Goal: Task Accomplishment & Management: Complete application form

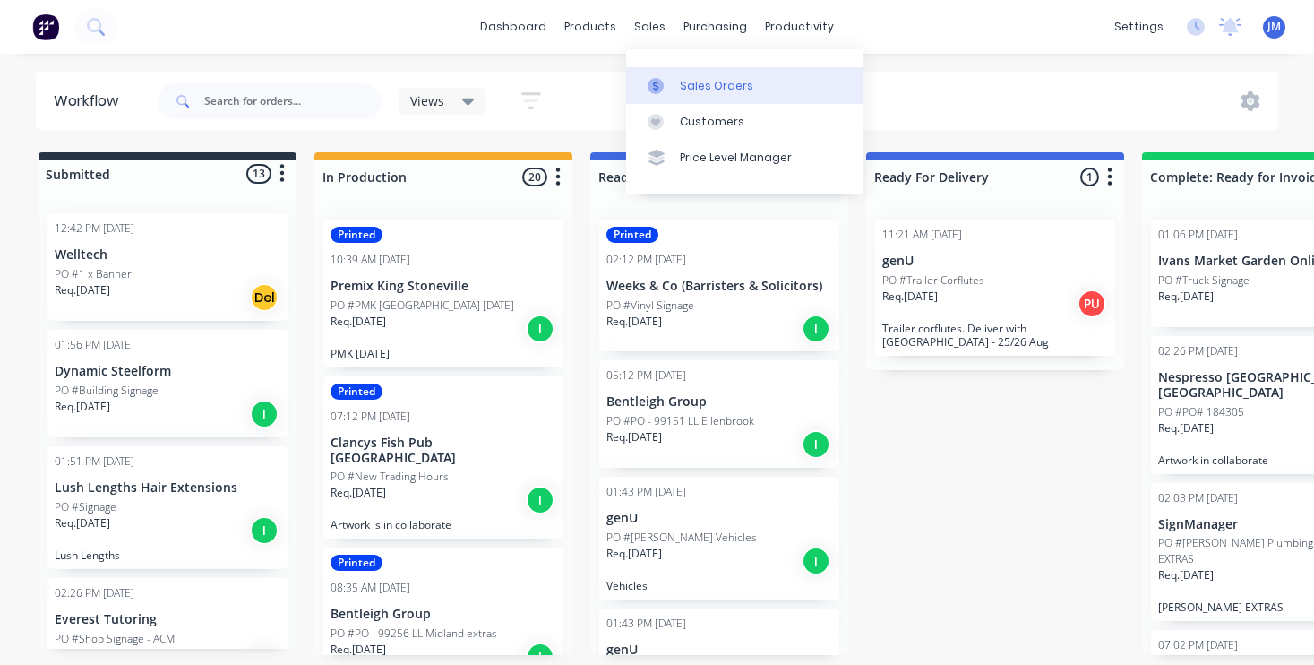
click at [711, 94] on link "Sales Orders" at bounding box center [744, 85] width 237 height 36
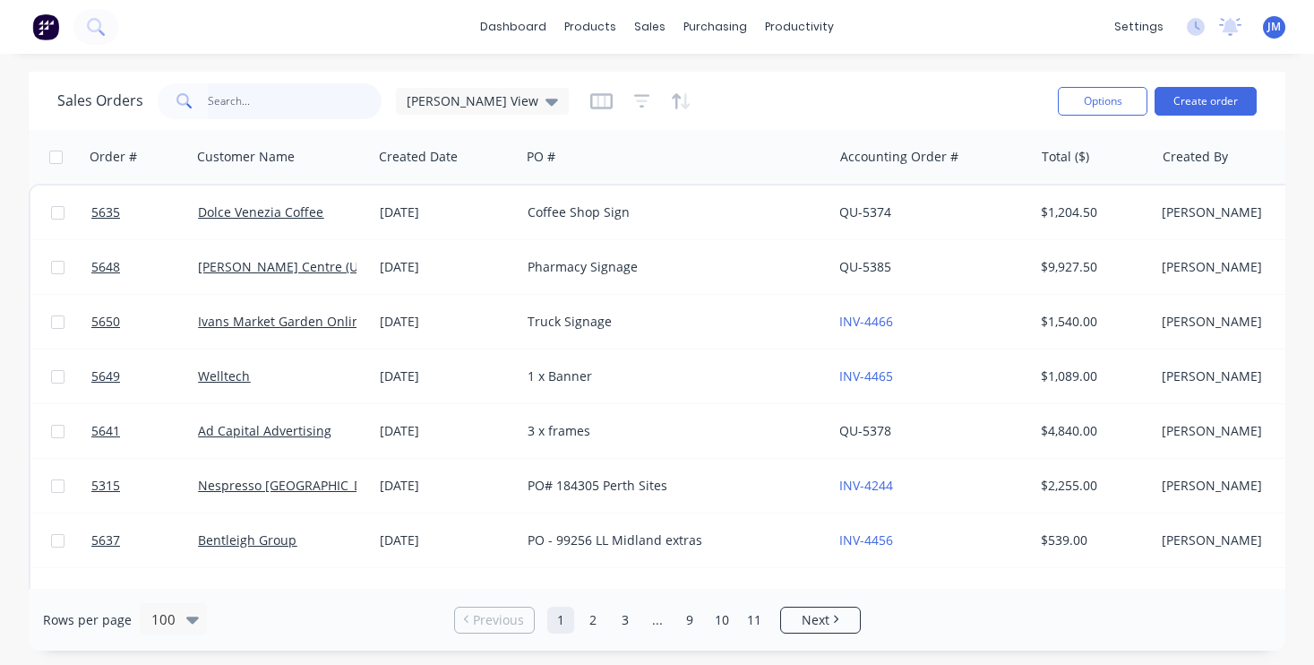
click at [313, 96] on input "text" at bounding box center [295, 101] width 175 height 36
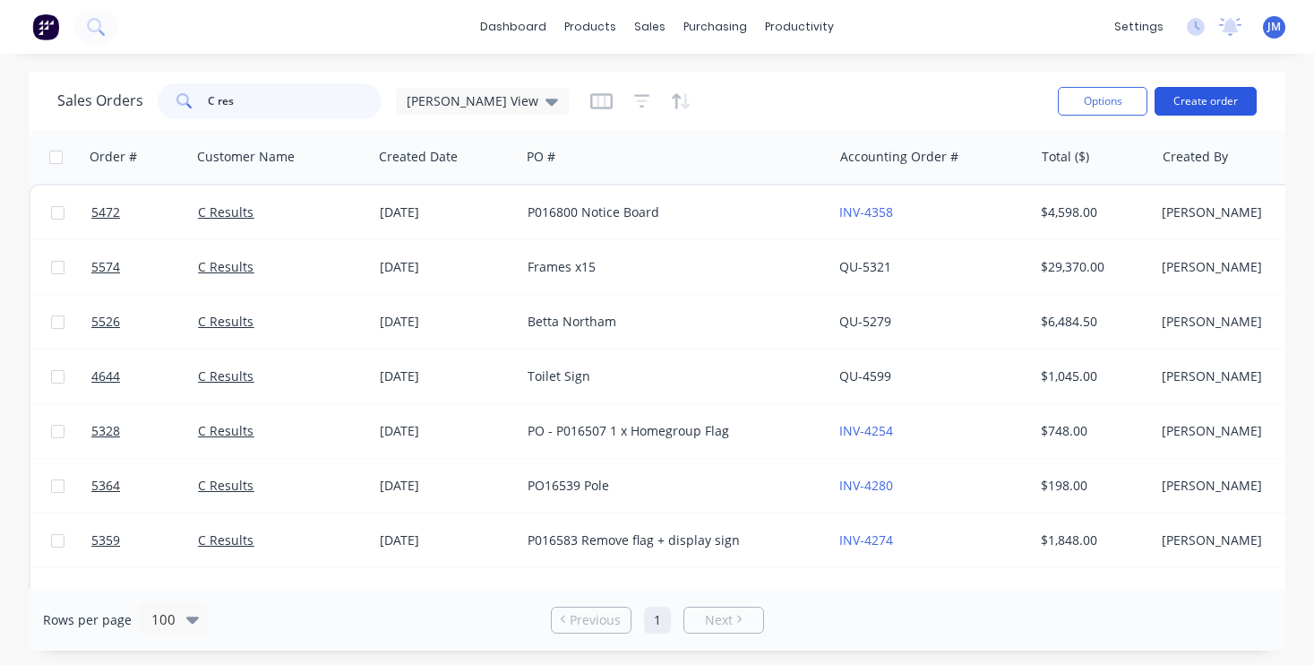
type input "C res"
click at [1190, 104] on button "Create order" at bounding box center [1206, 101] width 102 height 29
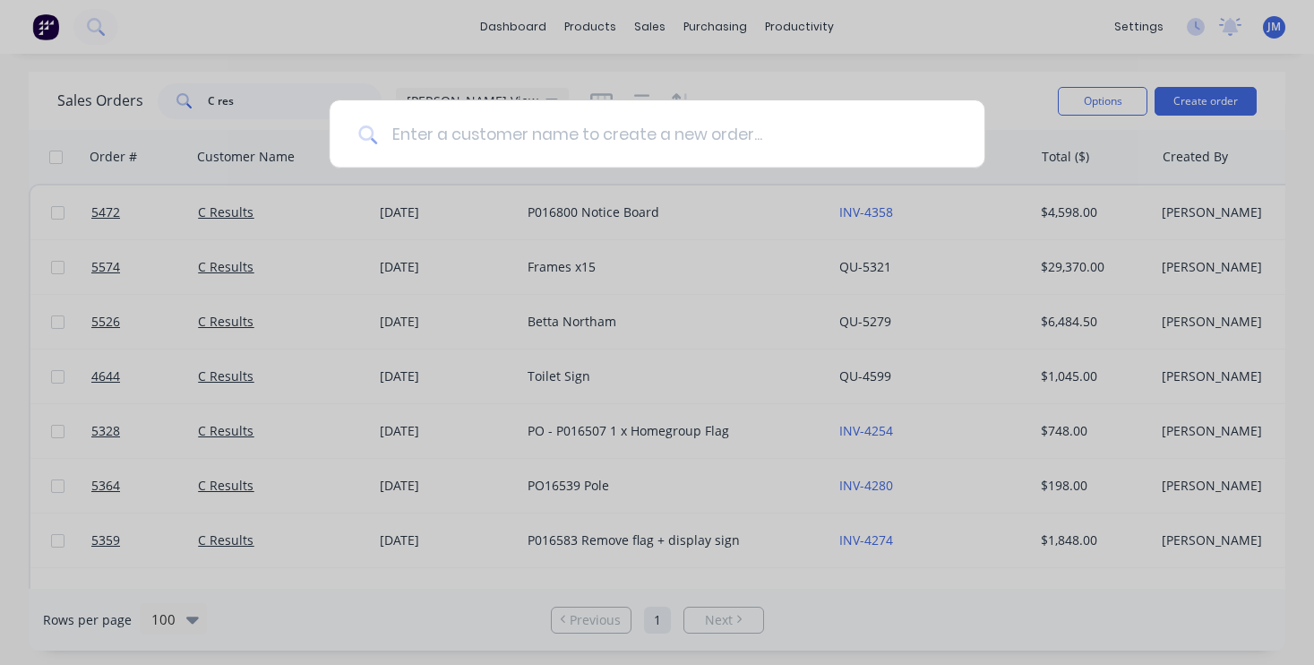
click at [451, 130] on input at bounding box center [666, 133] width 579 height 67
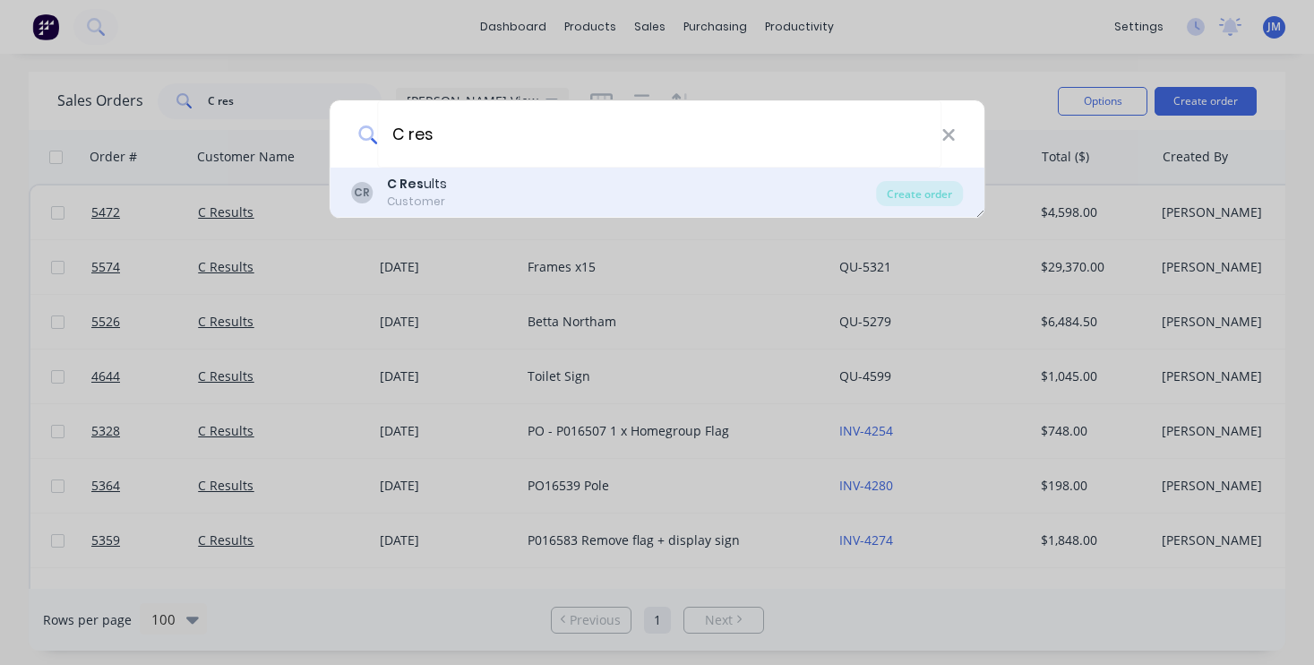
type input "C res"
click at [445, 196] on div "CR C Res ults Customer" at bounding box center [614, 192] width 526 height 35
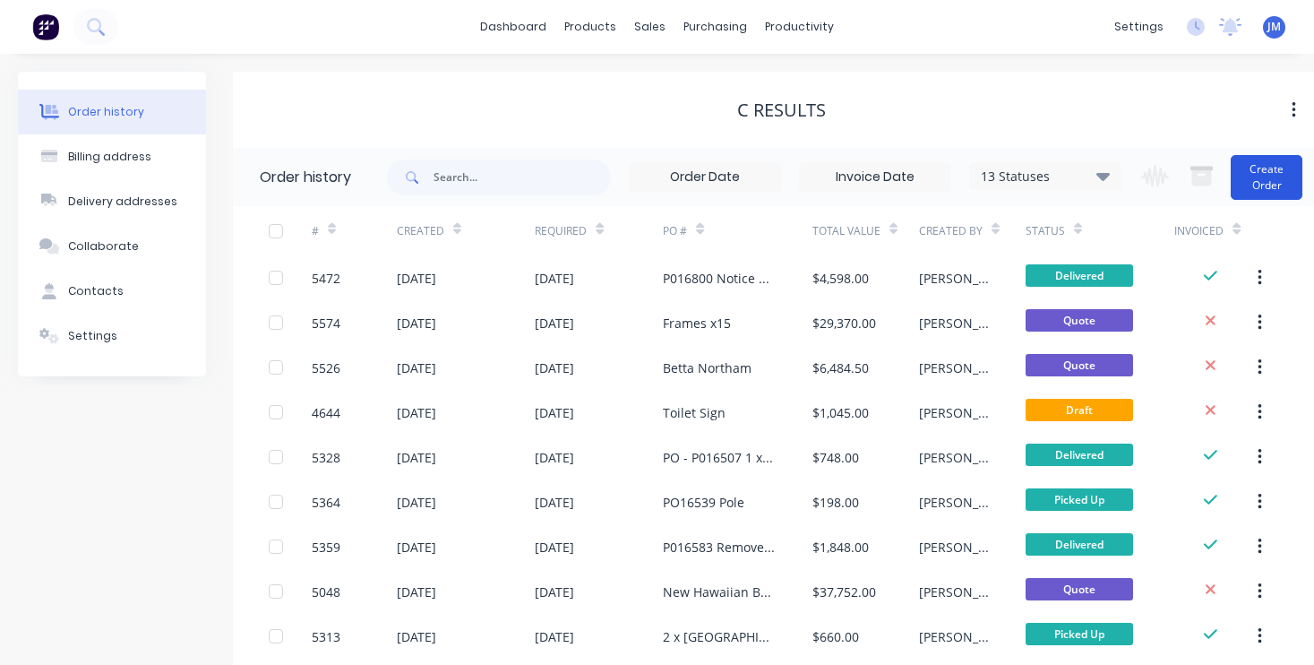
click at [1276, 170] on button "Create Order" at bounding box center [1267, 177] width 72 height 45
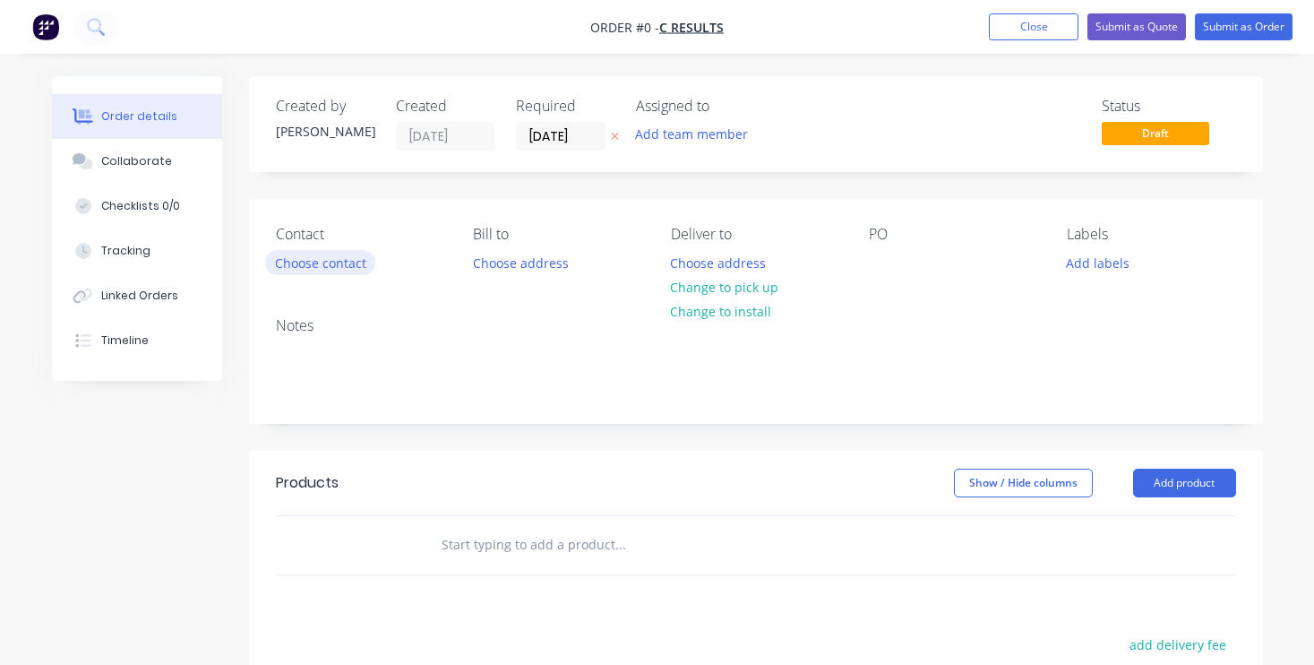
click at [346, 268] on button "Choose contact" at bounding box center [320, 262] width 110 height 24
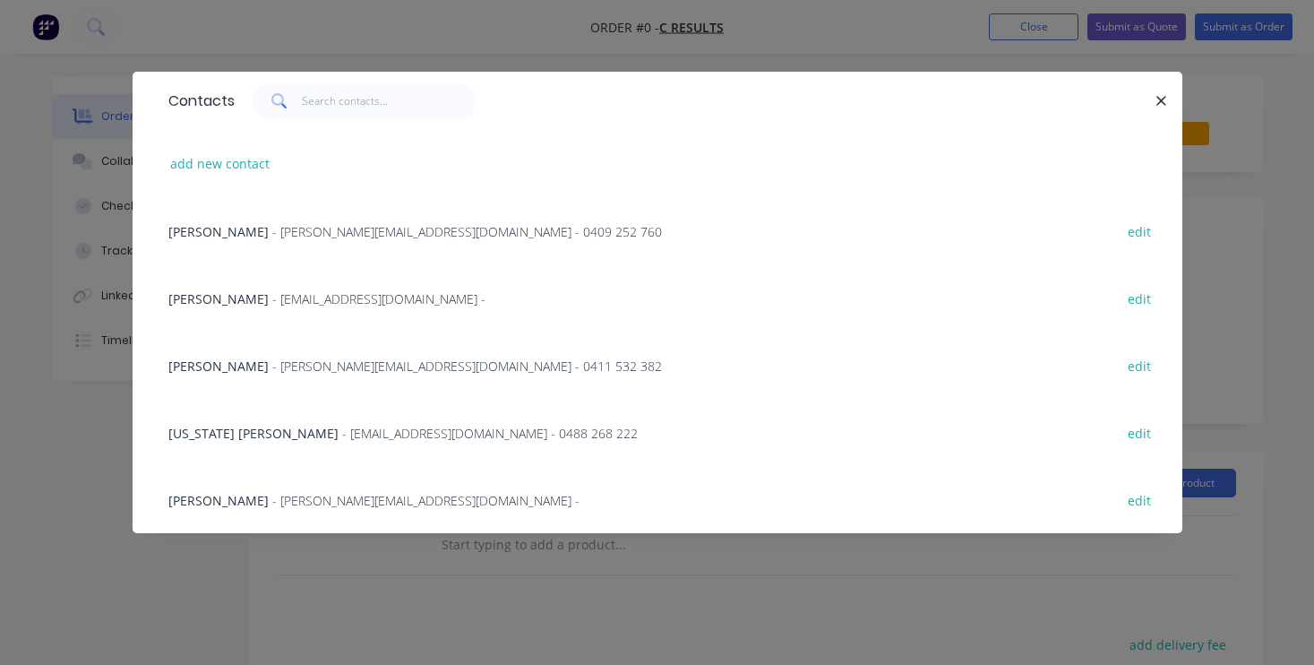
click at [297, 230] on span "- [PERSON_NAME][EMAIL_ADDRESS][DOMAIN_NAME] - 0409 252 760" at bounding box center [467, 231] width 390 height 17
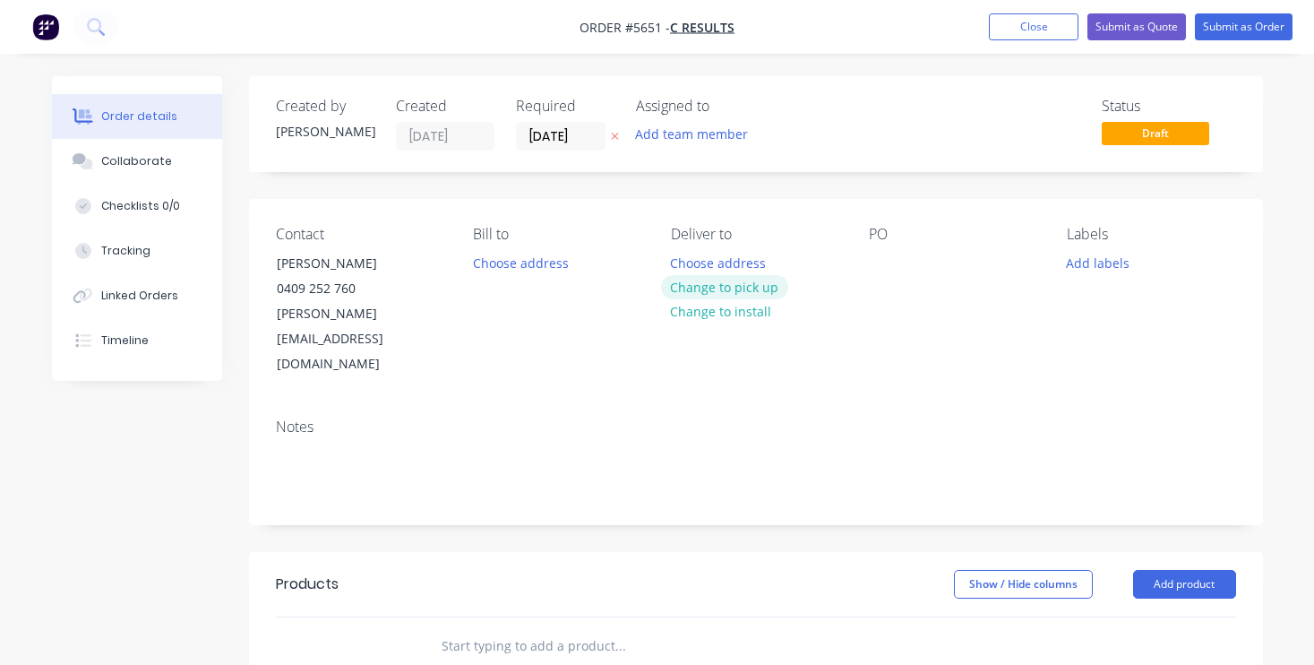
click at [737, 286] on button "Change to pick up" at bounding box center [724, 287] width 127 height 24
click at [709, 256] on div "Pick up Change to delivery Change to install" at bounding box center [755, 301] width 169 height 151
click at [677, 256] on div at bounding box center [685, 263] width 29 height 26
click at [885, 265] on div at bounding box center [883, 263] width 29 height 26
click at [883, 263] on div "600x900 frames" at bounding box center [931, 263] width 124 height 26
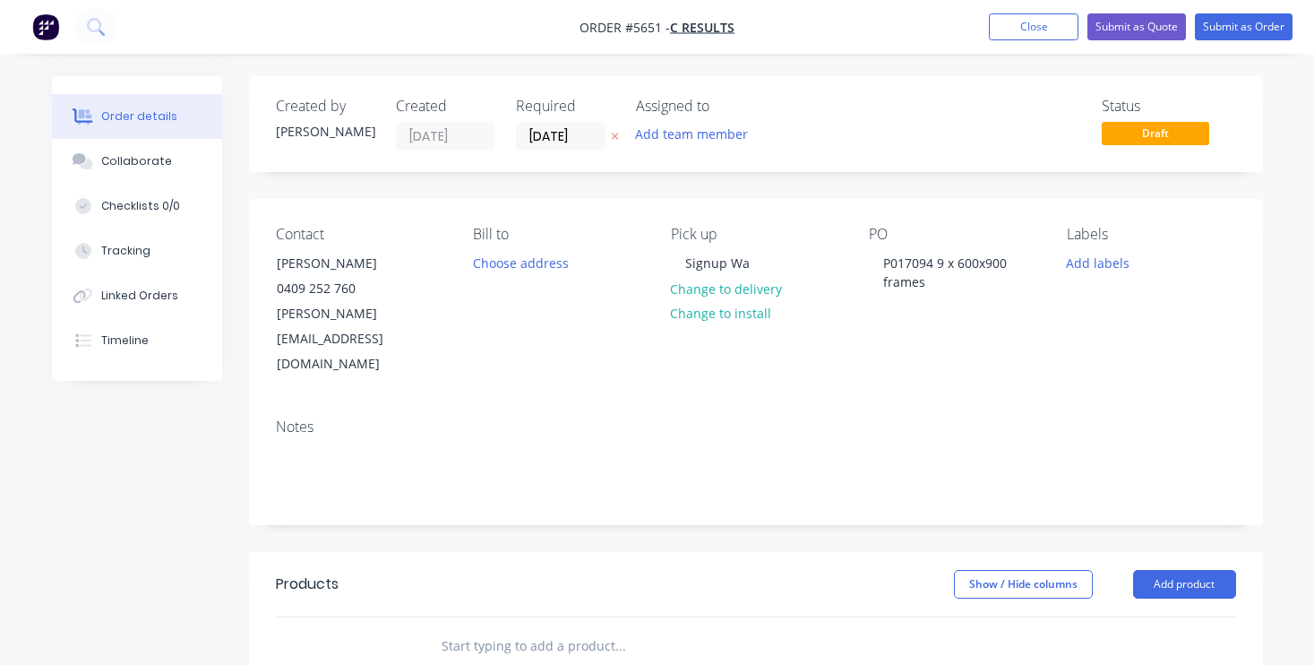
click at [570, 628] on input "text" at bounding box center [620, 646] width 358 height 36
type input "Supply"
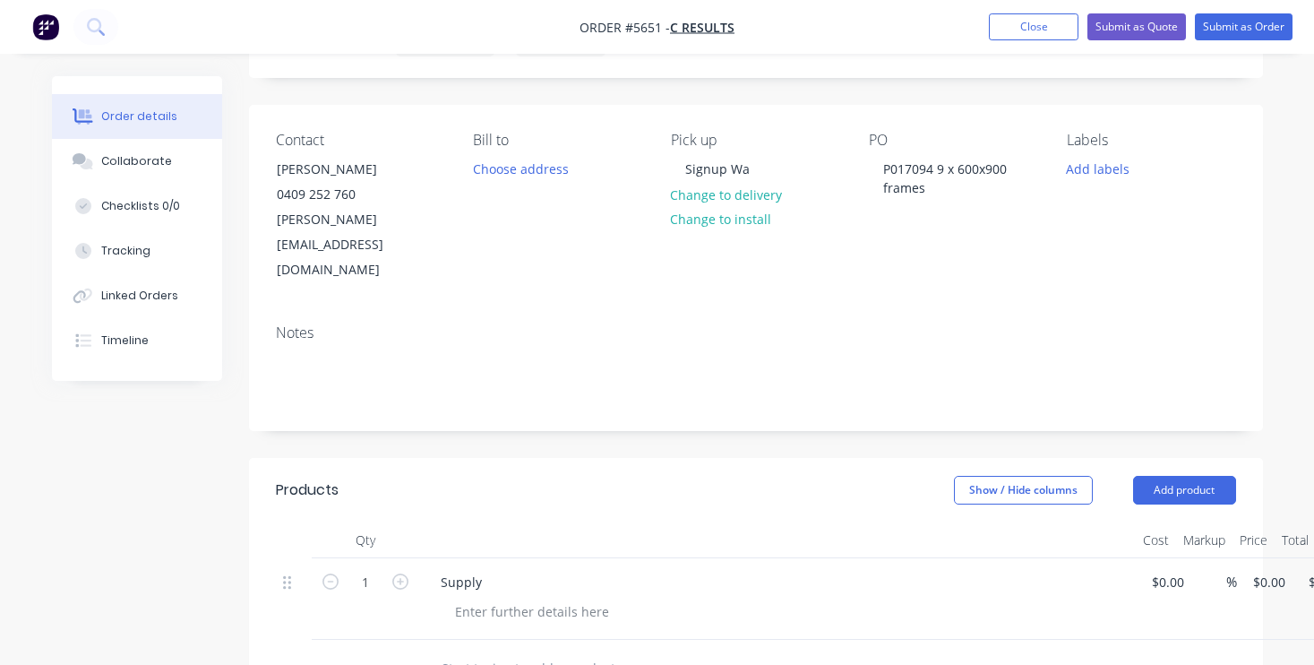
scroll to position [131, 0]
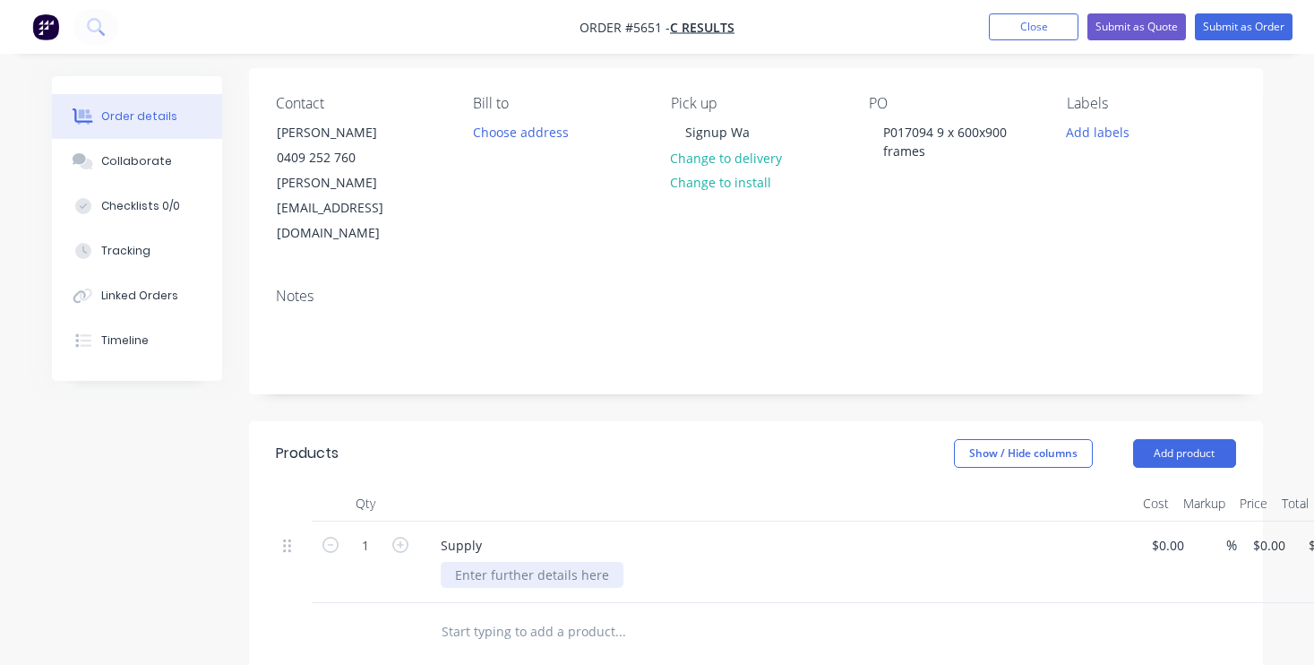
click at [476, 562] on div at bounding box center [532, 575] width 183 height 26
drag, startPoint x: 376, startPoint y: 491, endPoint x: 358, endPoint y: 491, distance: 18.8
click at [358, 532] on input "1" at bounding box center [365, 545] width 47 height 27
type input "9"
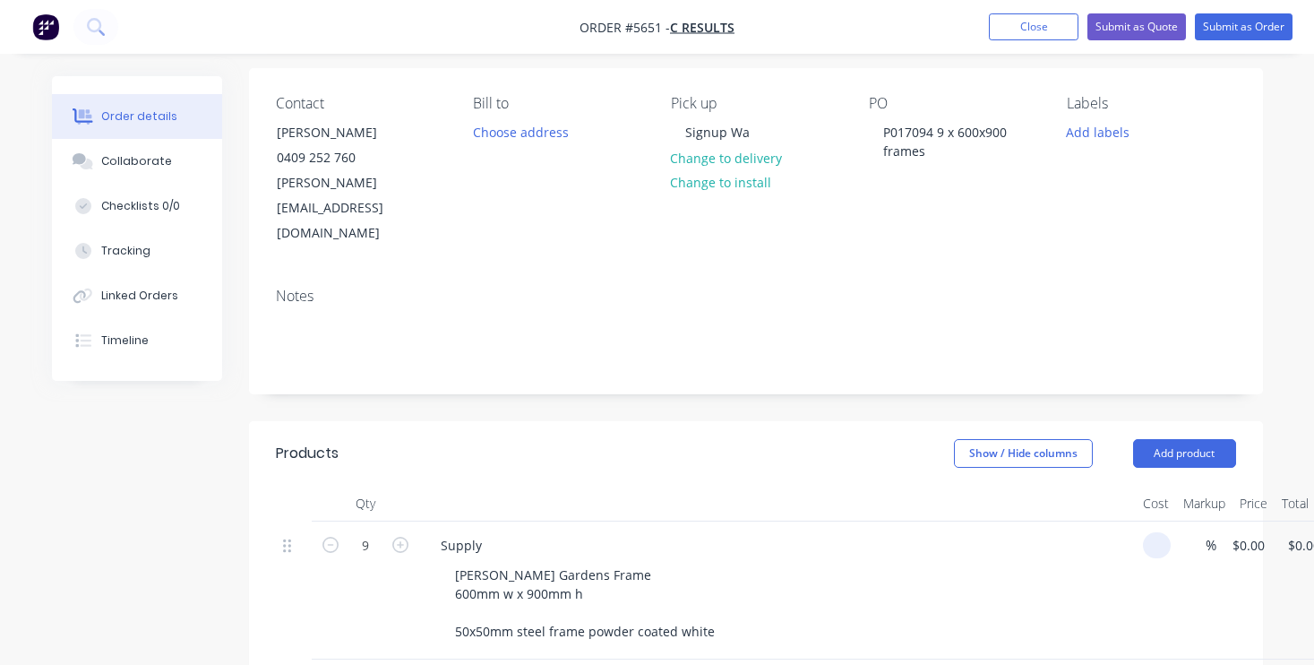
click at [1171, 521] on div "9 Supply [PERSON_NAME] Gardens Frame 600mm w x 900mm h 50x50mm steel frame powd…" at bounding box center [756, 590] width 961 height 138
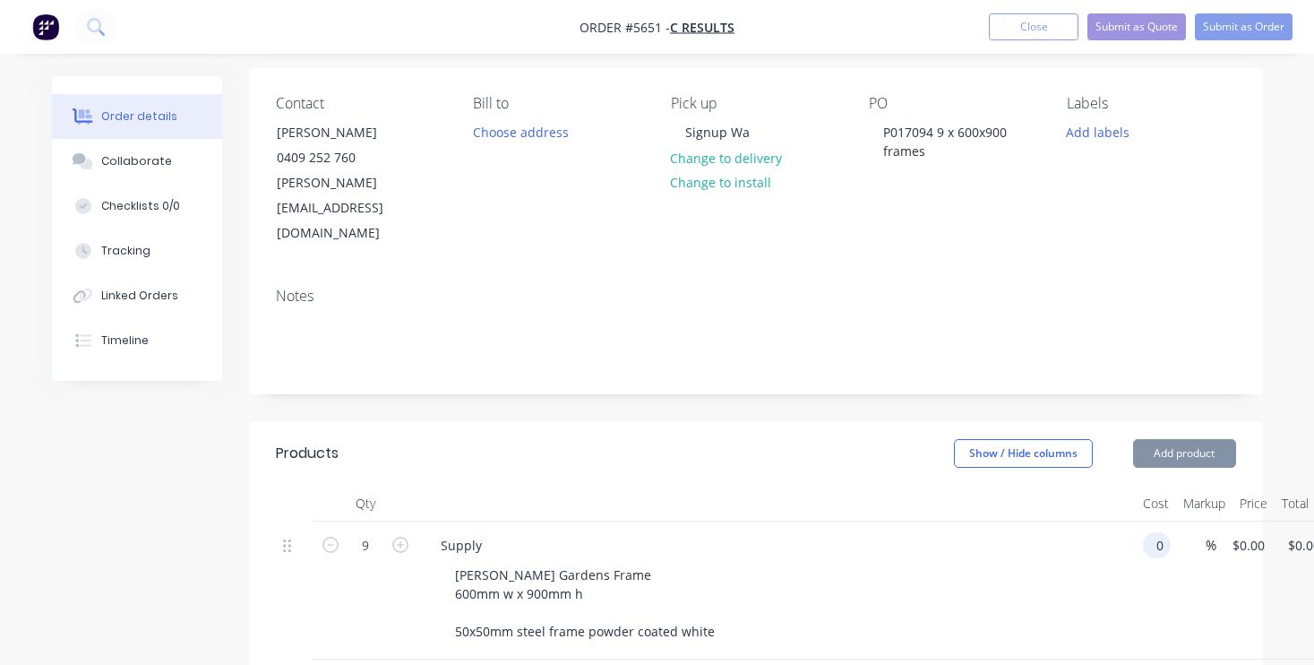
click at [1171, 521] on div "9 Supply [PERSON_NAME] Gardens Frame 600mm w x 900mm h 50x50mm steel frame powd…" at bounding box center [756, 590] width 961 height 138
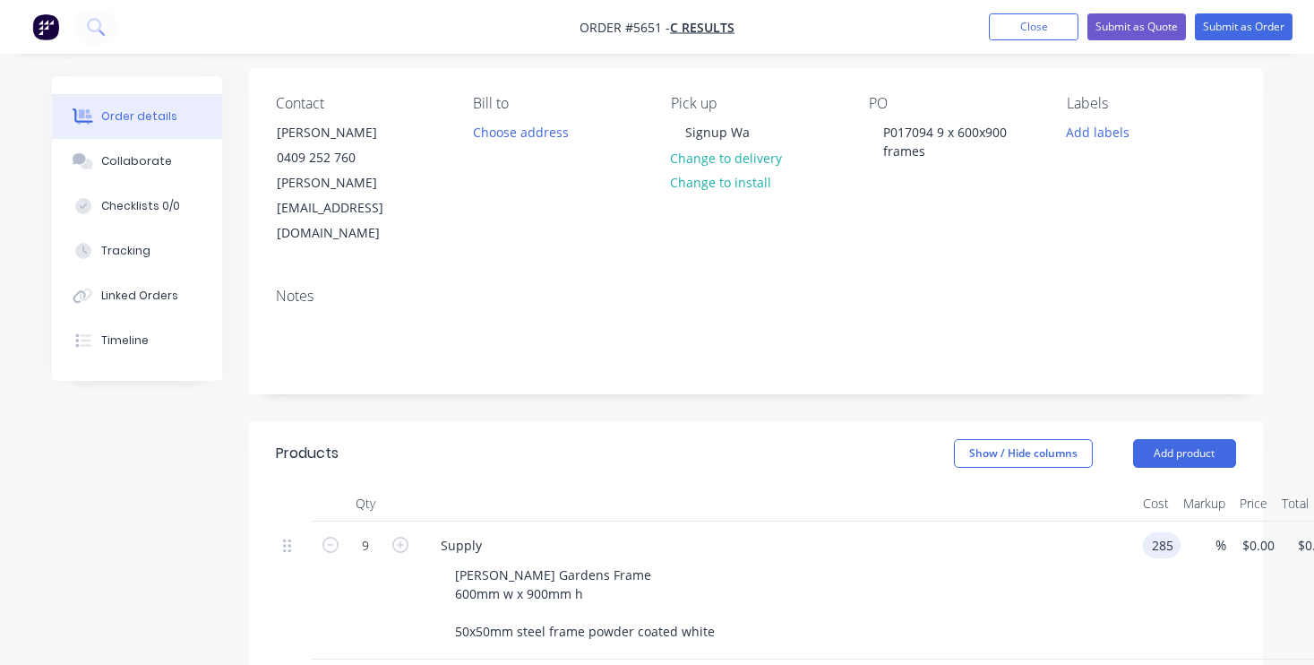
type input "$285.00"
type input "$2,565.00"
click at [1017, 562] on div "[PERSON_NAME] Gardens Frame 600mm w x 900mm h 50x50mm steel frame powder coated…" at bounding box center [785, 603] width 688 height 82
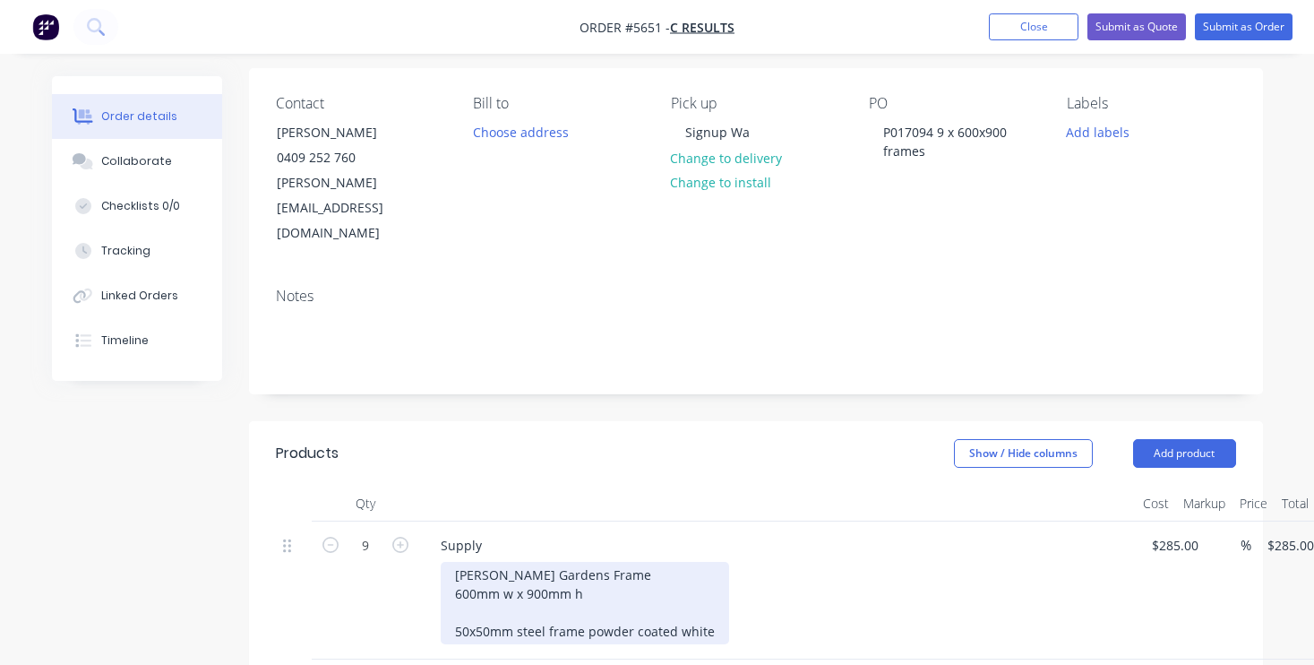
click at [599, 562] on div "[PERSON_NAME] Gardens Frame 600mm w x 900mm h 50x50mm steel frame powder coated…" at bounding box center [585, 603] width 289 height 82
click at [489, 562] on div "[PERSON_NAME] Gardens Frame 600mm w x 900mm h 50x50mm steel frame powder coated…" at bounding box center [585, 603] width 289 height 82
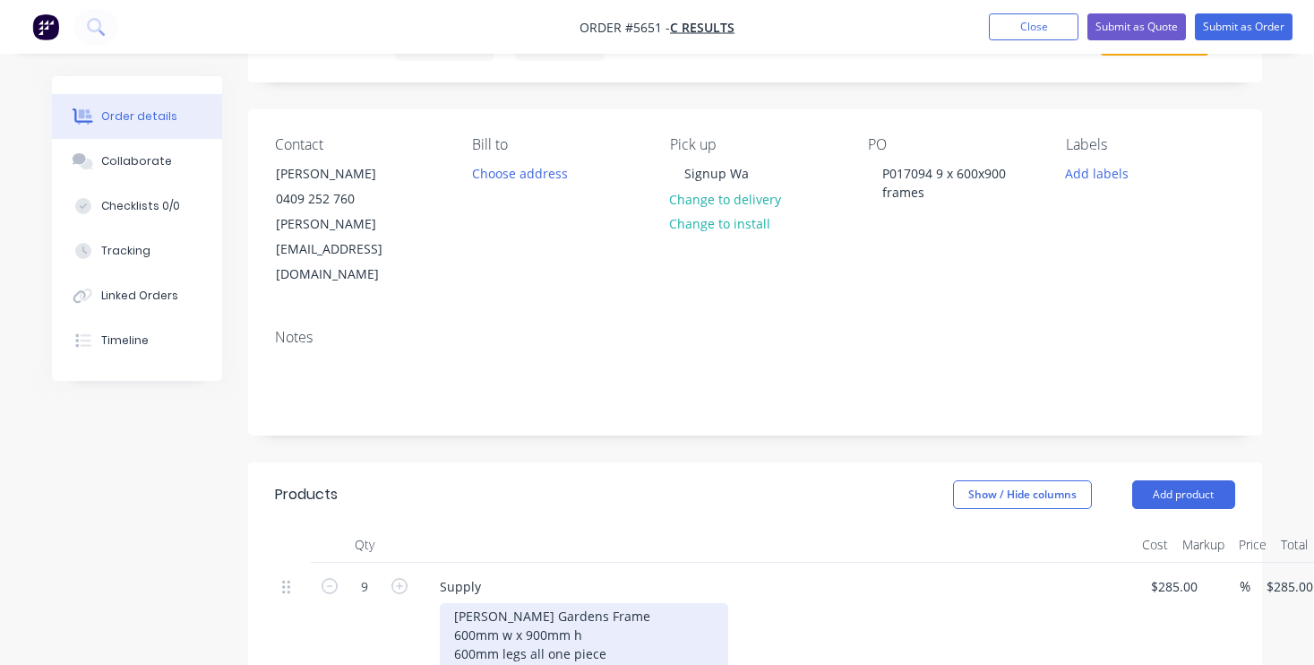
scroll to position [82, 0]
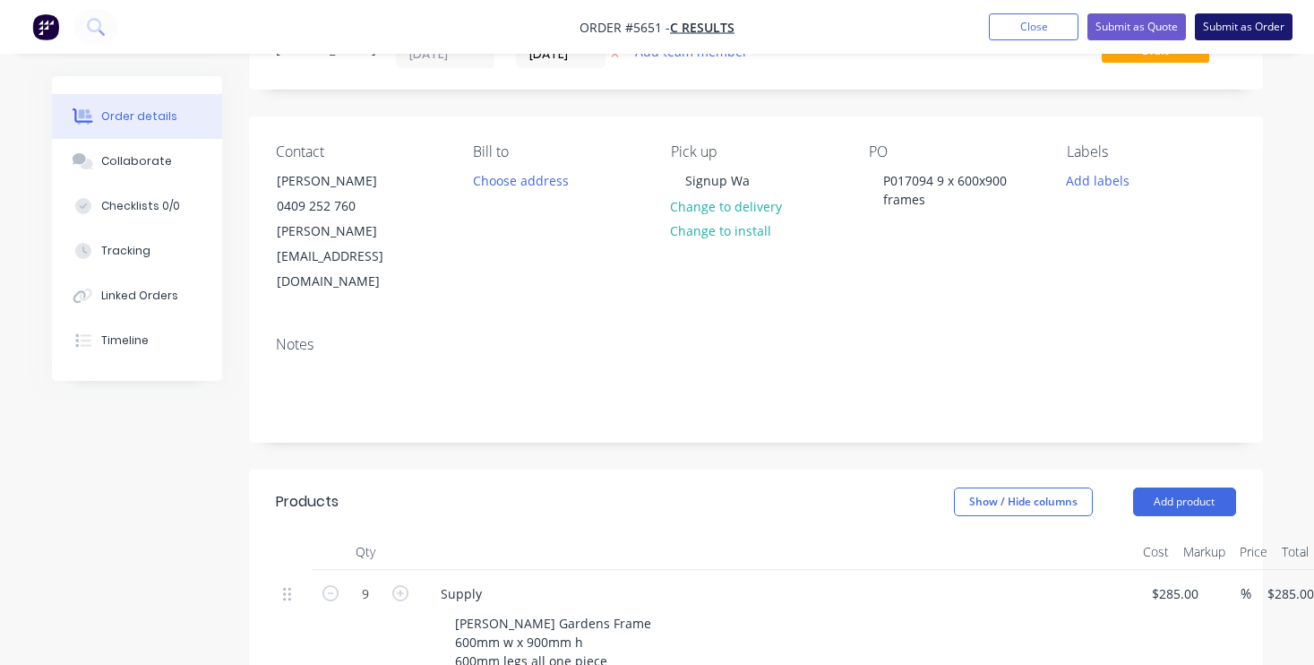
click at [1246, 33] on button "Submit as Order" at bounding box center [1244, 26] width 98 height 27
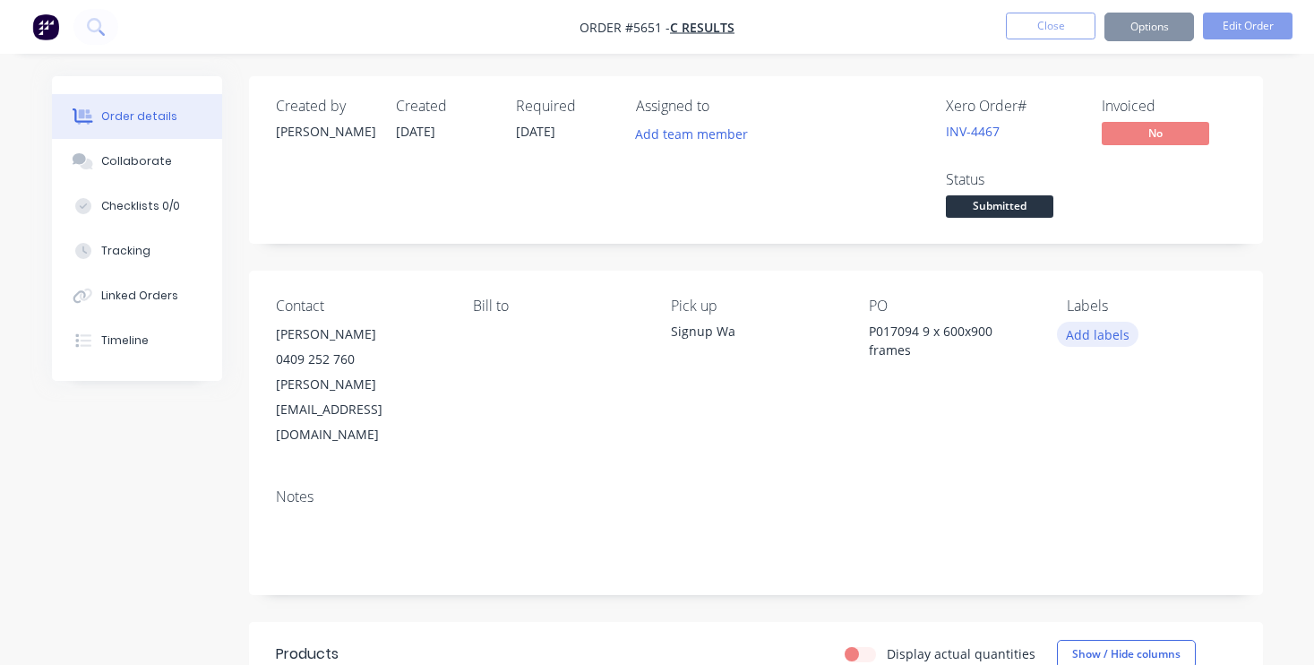
click at [1102, 335] on button "Add labels" at bounding box center [1098, 334] width 82 height 24
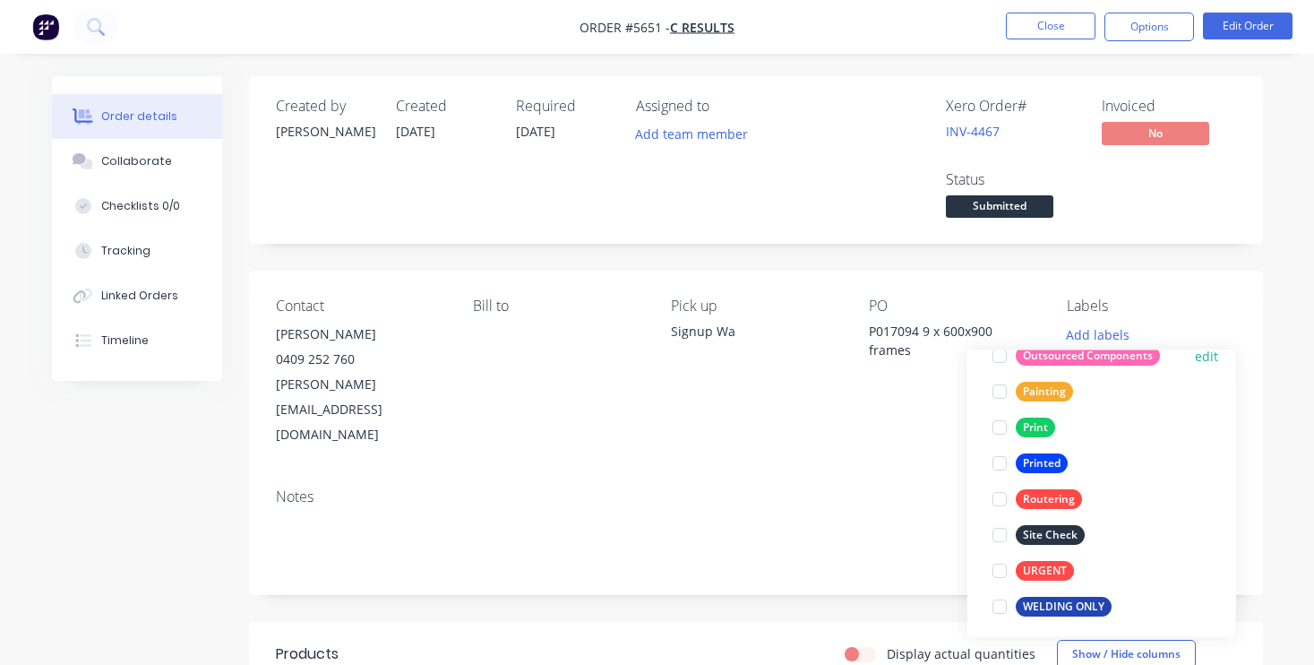
scroll to position [429, 0]
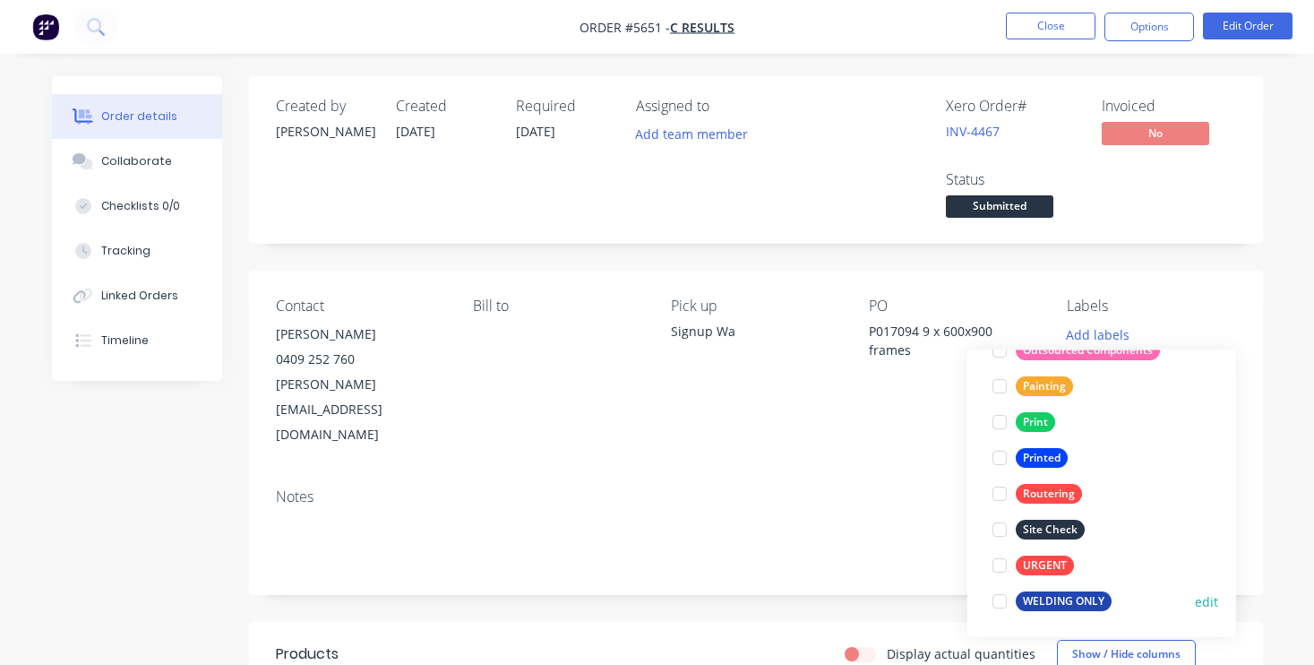
click at [1082, 603] on div "WELDING ONLY" at bounding box center [1064, 602] width 96 height 20
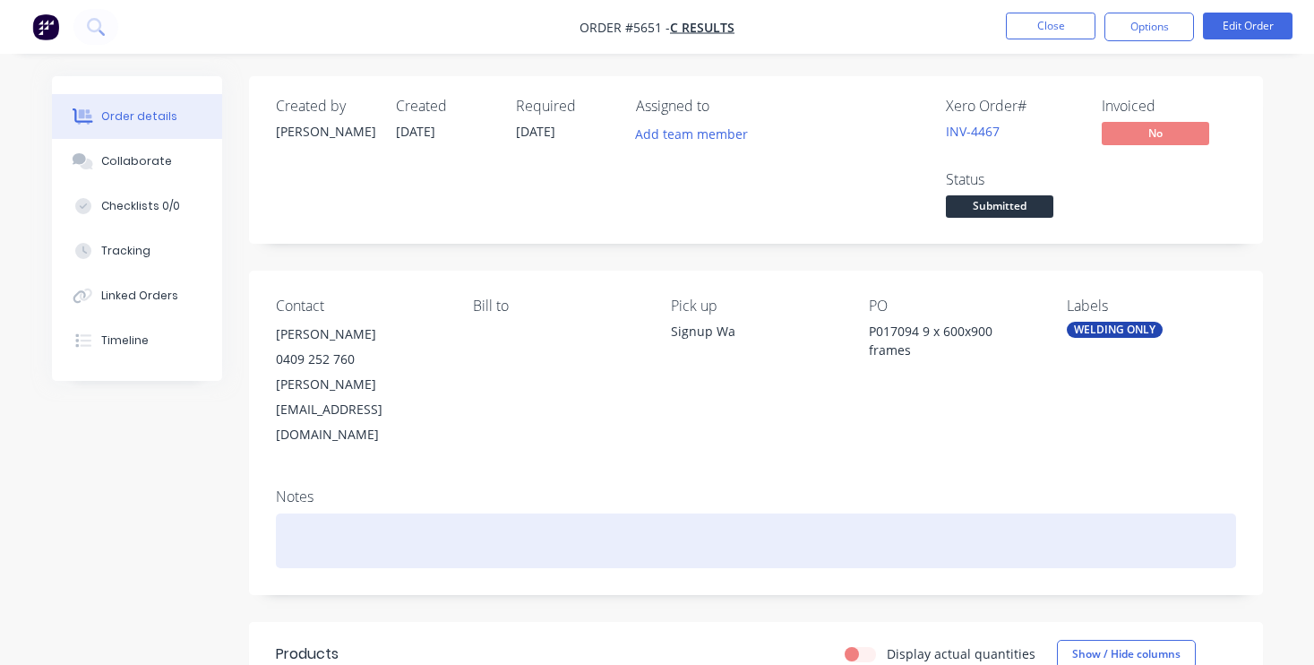
click at [836, 513] on div at bounding box center [756, 540] width 961 height 55
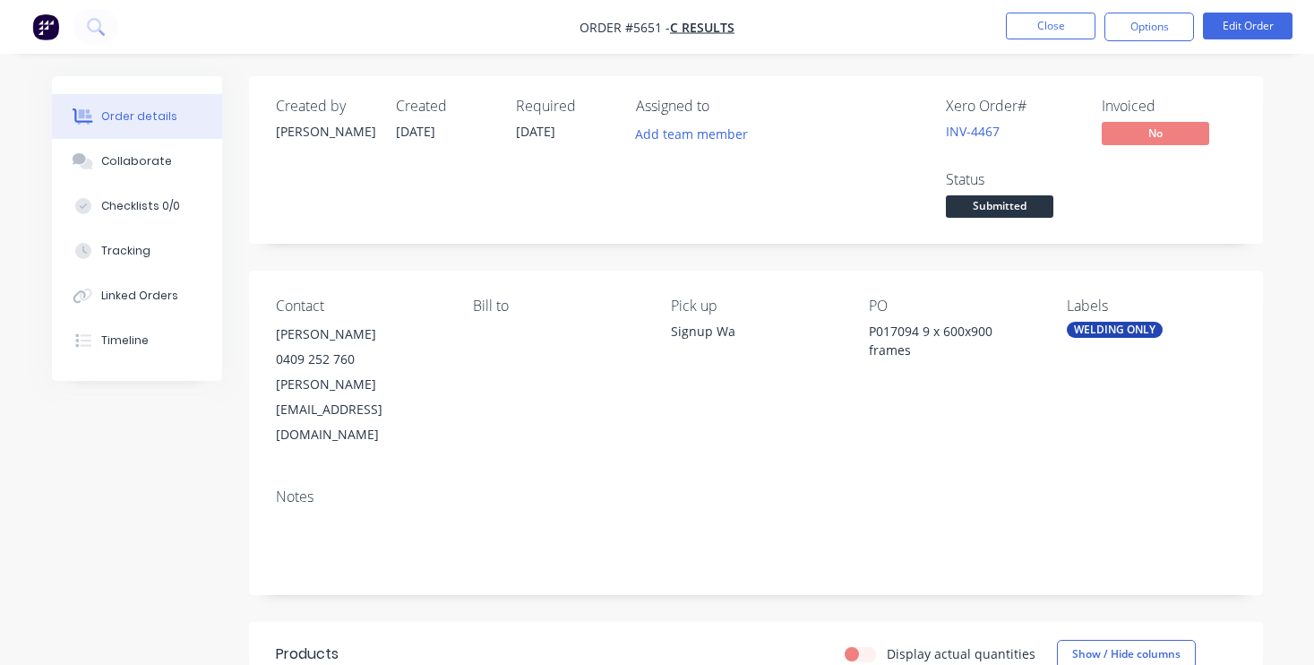
click at [1016, 209] on span "Submitted" at bounding box center [1000, 206] width 108 height 22
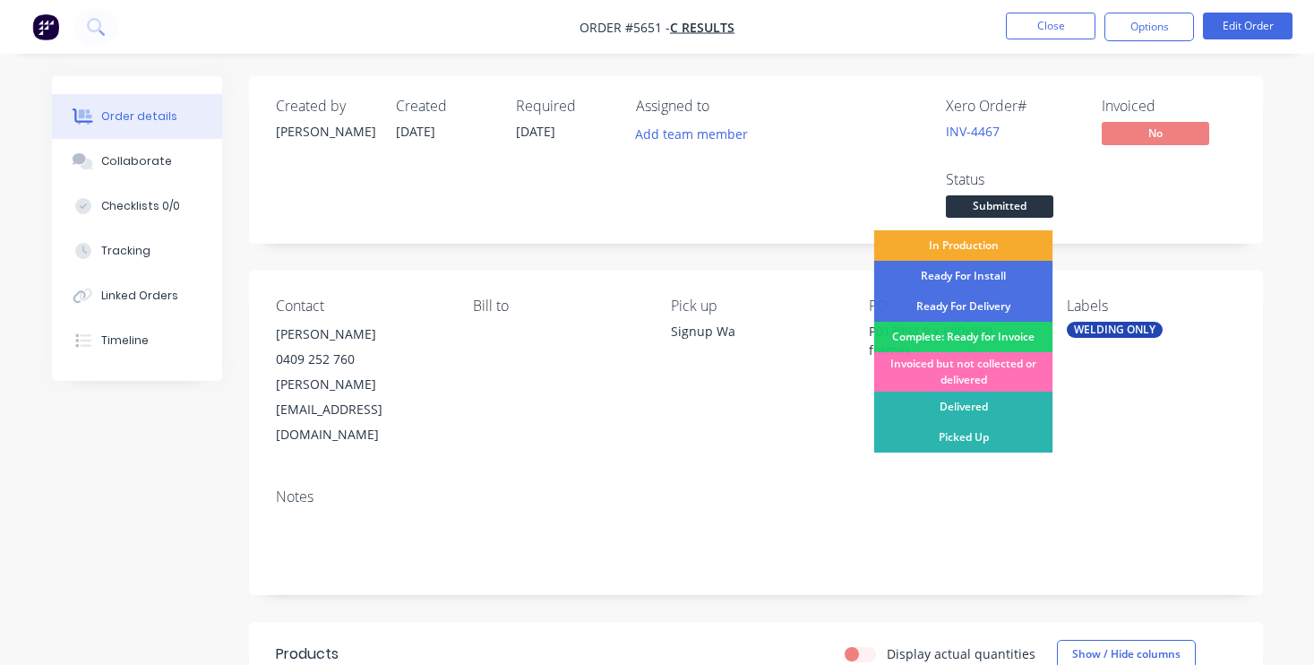
click at [997, 247] on div "In Production" at bounding box center [964, 245] width 179 height 30
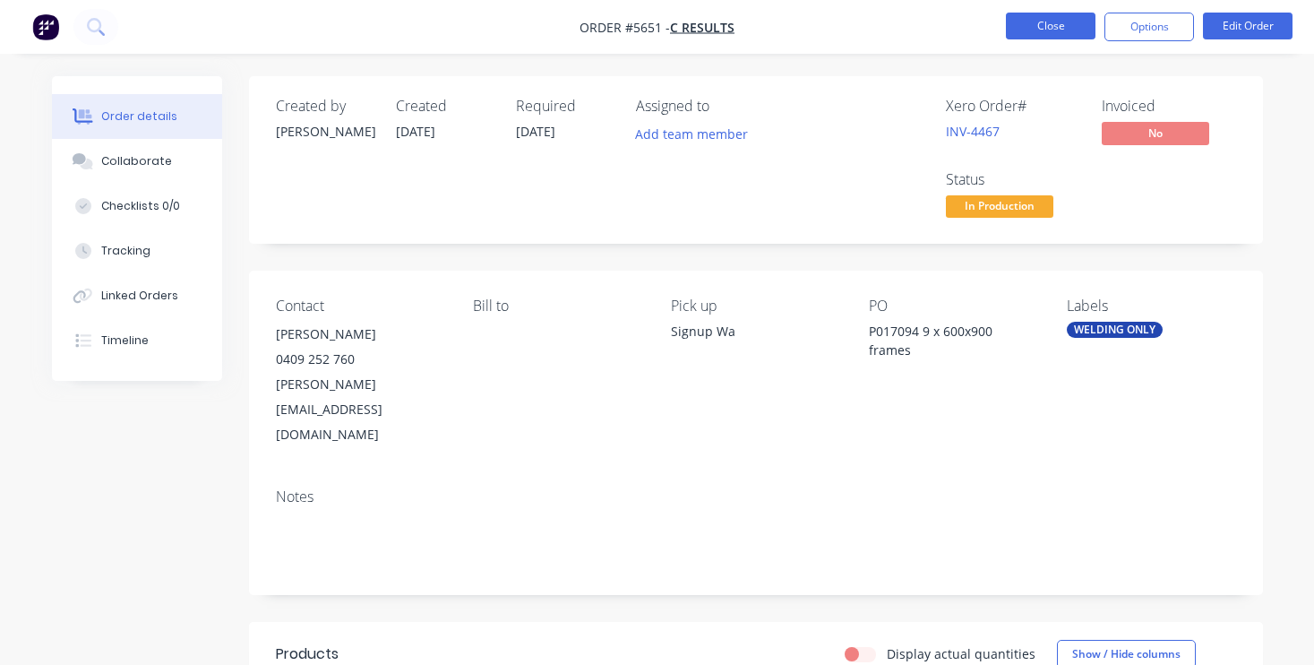
click at [1060, 33] on button "Close" at bounding box center [1051, 26] width 90 height 27
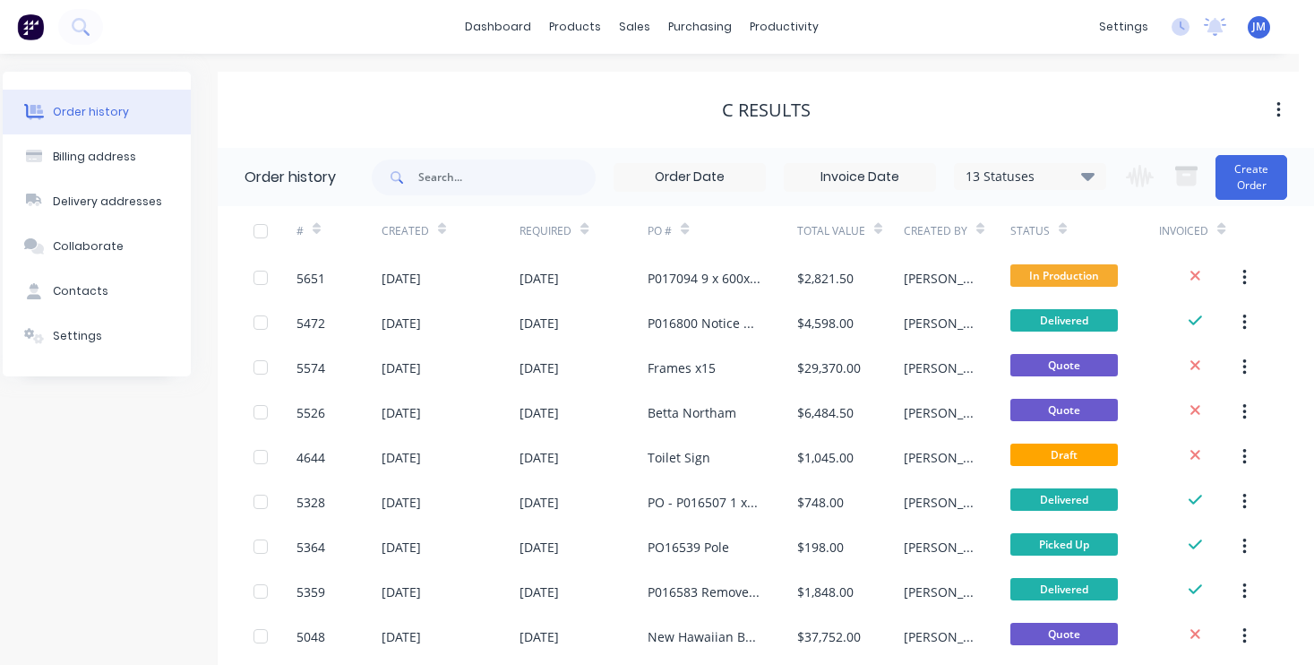
scroll to position [0, 15]
click at [505, 19] on link "dashboard" at bounding box center [498, 26] width 84 height 27
